Goal: Use online tool/utility: Utilize a website feature to perform a specific function

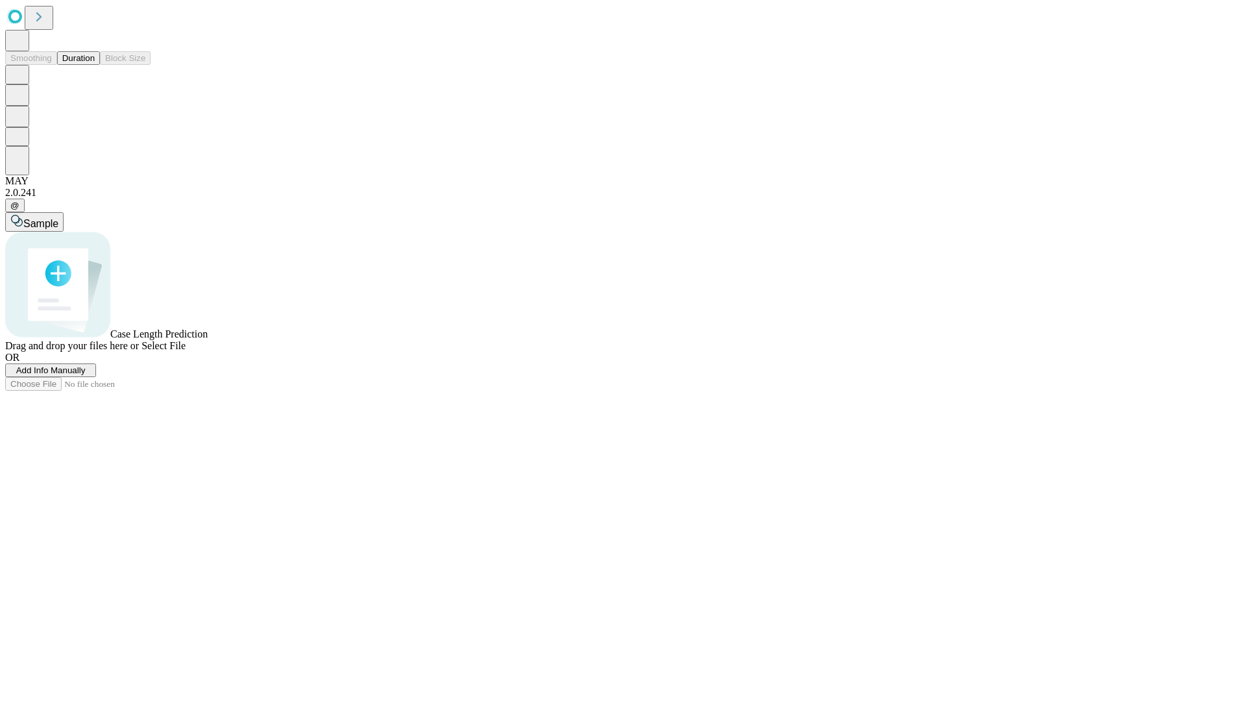
click at [95, 65] on button "Duration" at bounding box center [78, 58] width 43 height 14
click at [186, 351] on span "Select File" at bounding box center [163, 345] width 44 height 11
